Goal: Use online tool/utility

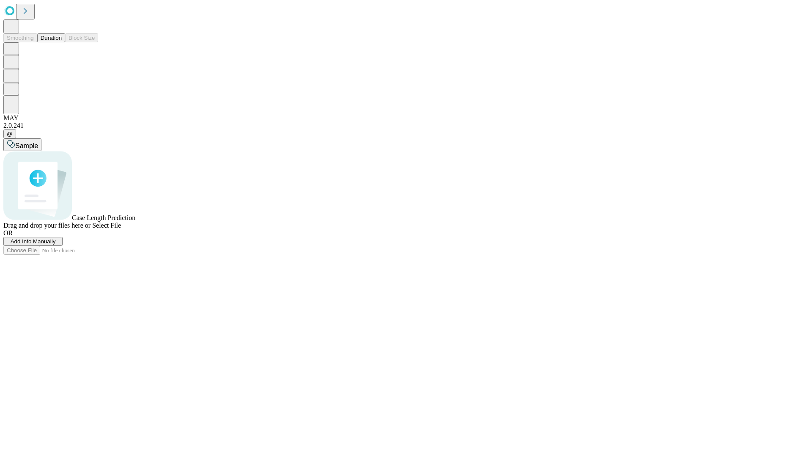
click at [62, 42] on button "Duration" at bounding box center [51, 37] width 28 height 9
click at [56, 244] on span "Add Info Manually" at bounding box center [33, 241] width 45 height 6
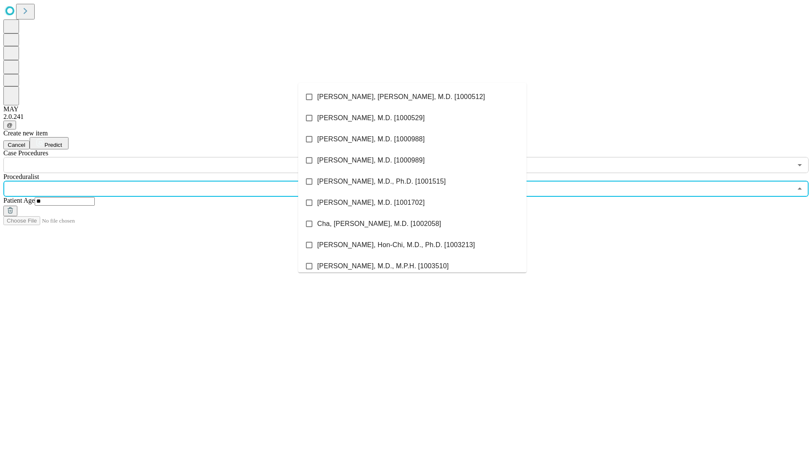
click at [412, 97] on li "[PERSON_NAME], [PERSON_NAME], M.D. [1000512]" at bounding box center [412, 96] width 228 height 21
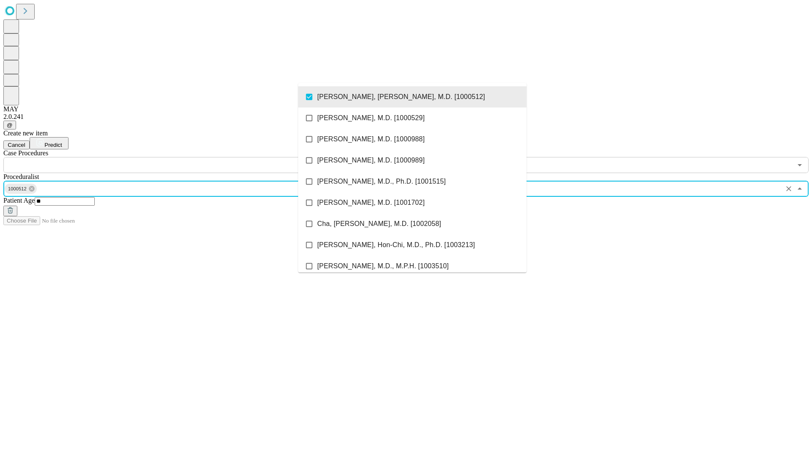
click at [178, 157] on input "text" at bounding box center [397, 165] width 789 height 16
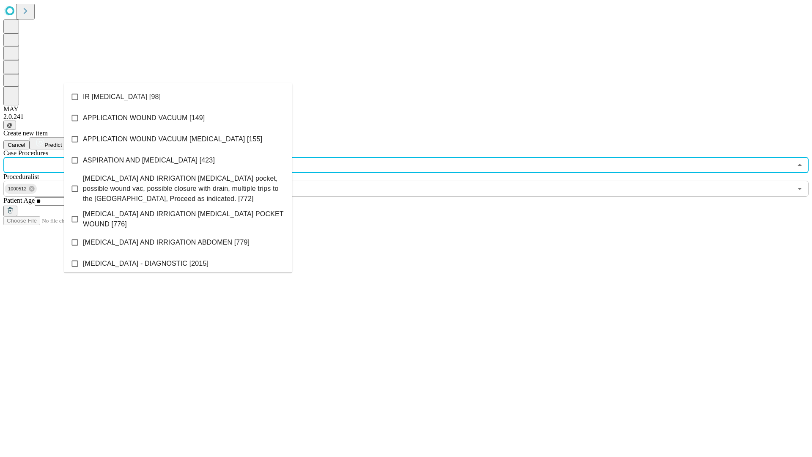
click at [178, 97] on li "IR [MEDICAL_DATA] [98]" at bounding box center [178, 96] width 228 height 21
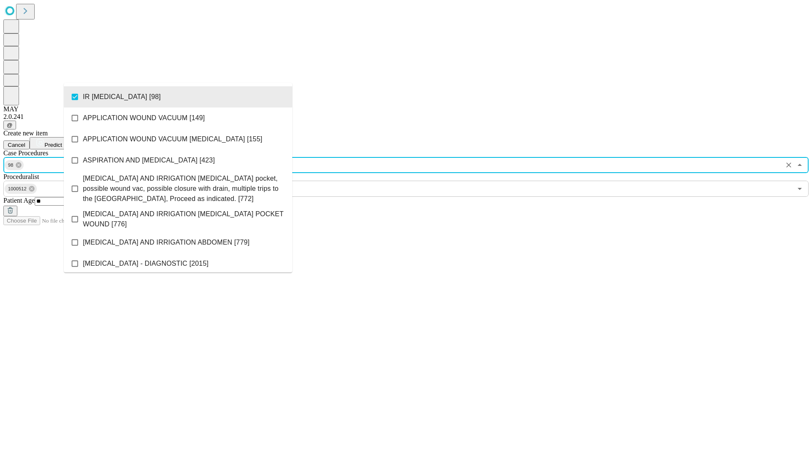
click at [62, 142] on span "Predict" at bounding box center [52, 145] width 17 height 6
